Goal: Transaction & Acquisition: Book appointment/travel/reservation

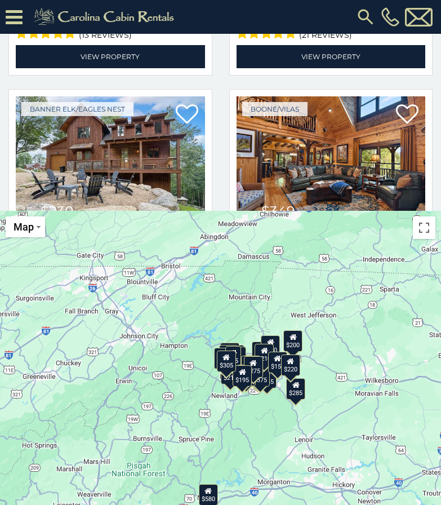
scroll to position [329, 0]
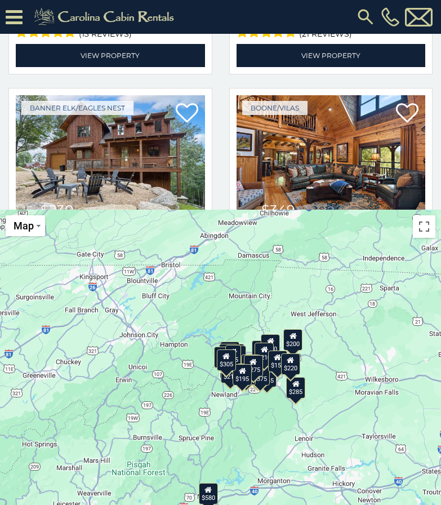
click at [277, 365] on div "$150" at bounding box center [277, 360] width 19 height 21
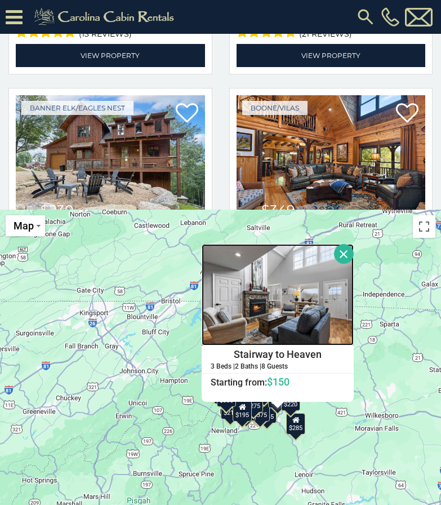
click at [264, 295] on img at bounding box center [278, 294] width 152 height 101
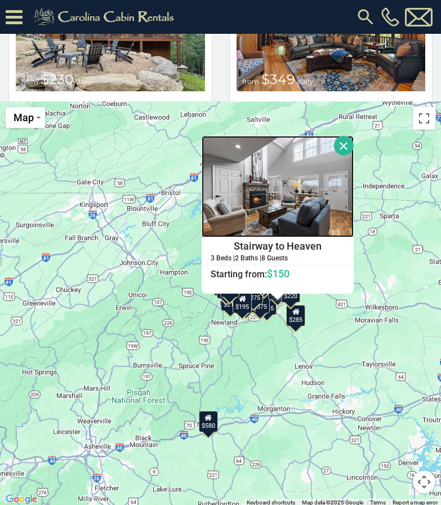
scroll to position [439, 0]
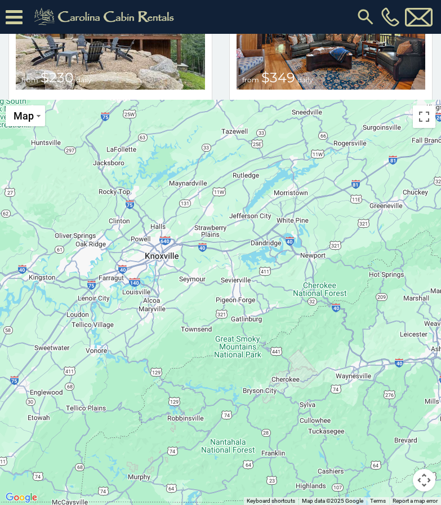
drag, startPoint x: 35, startPoint y: 234, endPoint x: 388, endPoint y: 139, distance: 365.8
click at [389, 139] on div "$580 $424 $230 $349 $230 $375 $400 $350 $230 $290 $460 $160 $230 $210 $345 $200…" at bounding box center [220, 302] width 441 height 405
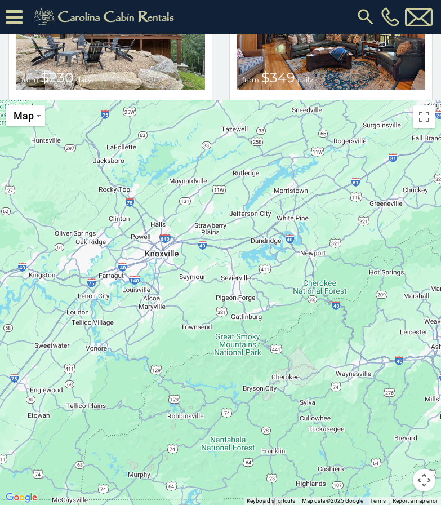
scroll to position [0, 0]
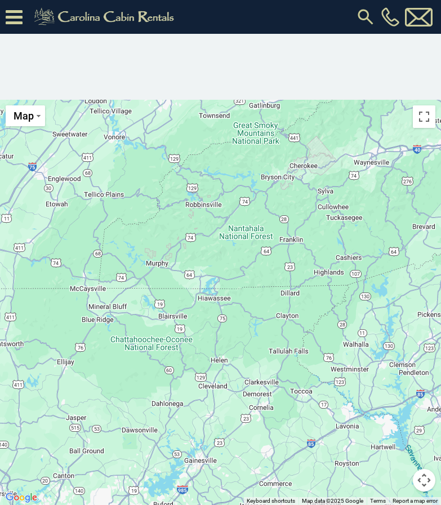
drag, startPoint x: 168, startPoint y: 351, endPoint x: 187, endPoint y: 139, distance: 212.7
click at [187, 139] on div at bounding box center [220, 302] width 441 height 405
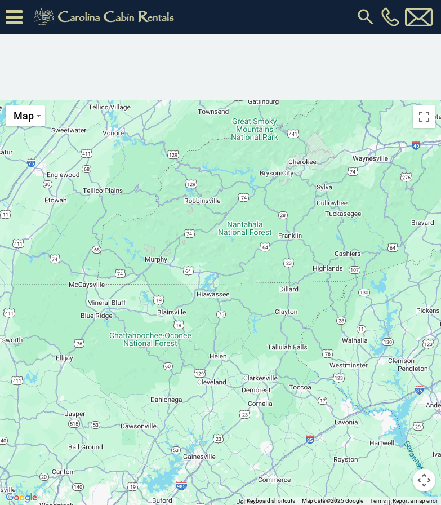
click at [175, 316] on div at bounding box center [220, 302] width 441 height 405
click at [165, 314] on div at bounding box center [220, 302] width 441 height 405
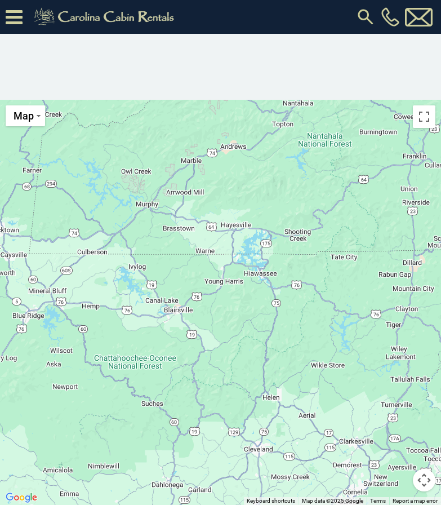
click at [175, 311] on div at bounding box center [220, 302] width 441 height 405
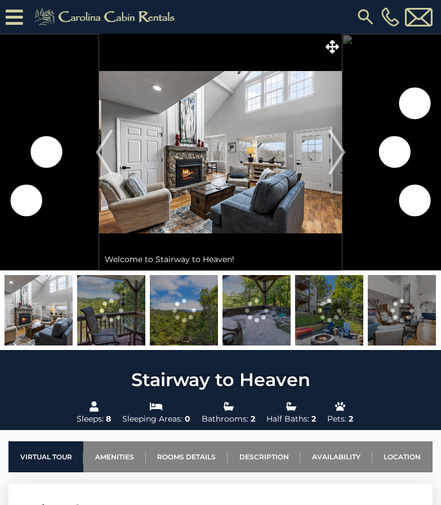
click at [180, 183] on img at bounding box center [220, 152] width 243 height 237
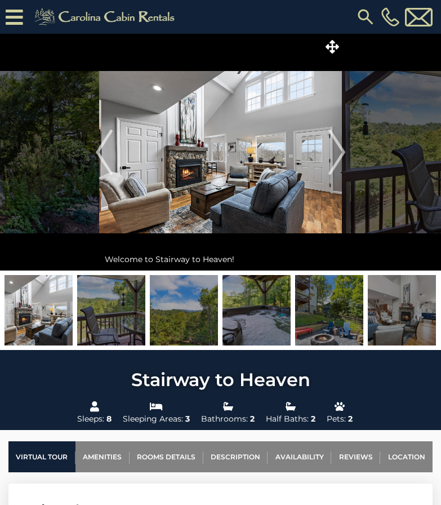
click at [41, 314] on img at bounding box center [39, 310] width 68 height 70
click at [339, 144] on img "Next" at bounding box center [336, 152] width 17 height 45
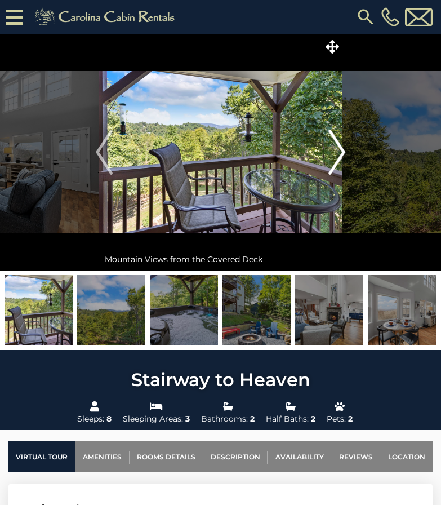
click at [332, 148] on img "Next" at bounding box center [336, 152] width 17 height 45
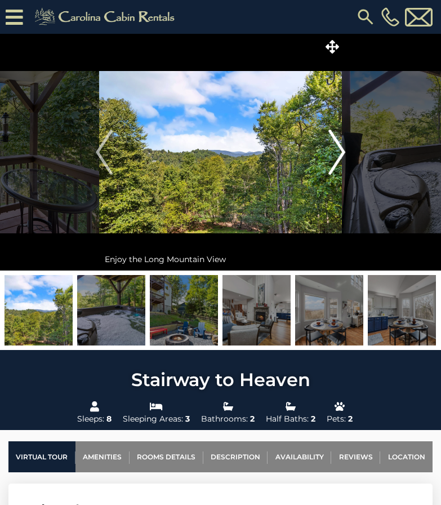
click at [332, 148] on img "Next" at bounding box center [336, 152] width 17 height 45
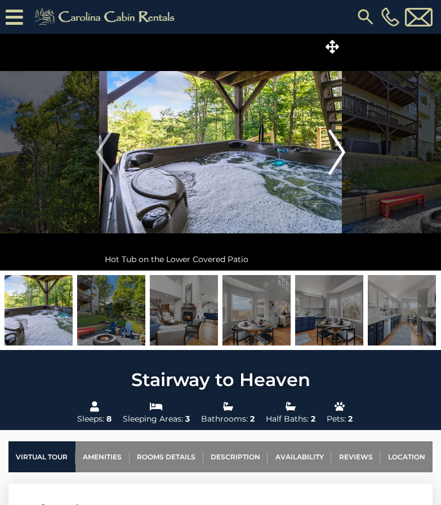
click at [332, 148] on img "Next" at bounding box center [336, 152] width 17 height 45
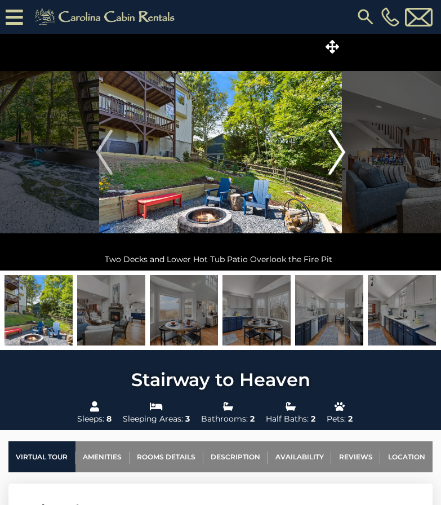
click at [332, 149] on img "Next" at bounding box center [336, 152] width 17 height 45
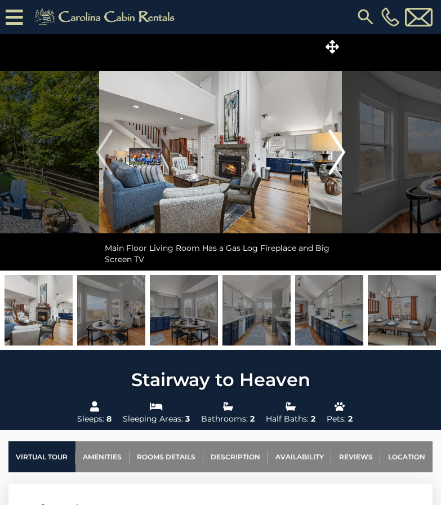
click at [339, 152] on img "Next" at bounding box center [336, 152] width 17 height 45
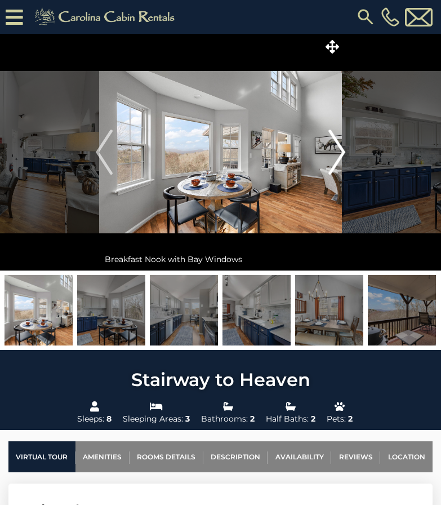
click at [341, 150] on img "Next" at bounding box center [336, 152] width 17 height 45
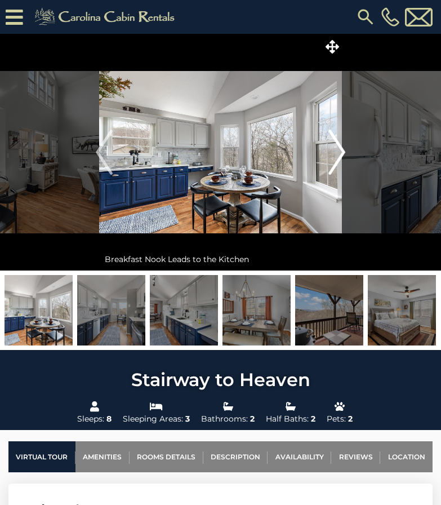
click at [337, 148] on img "Next" at bounding box center [336, 152] width 17 height 45
